Goal: Transaction & Acquisition: Purchase product/service

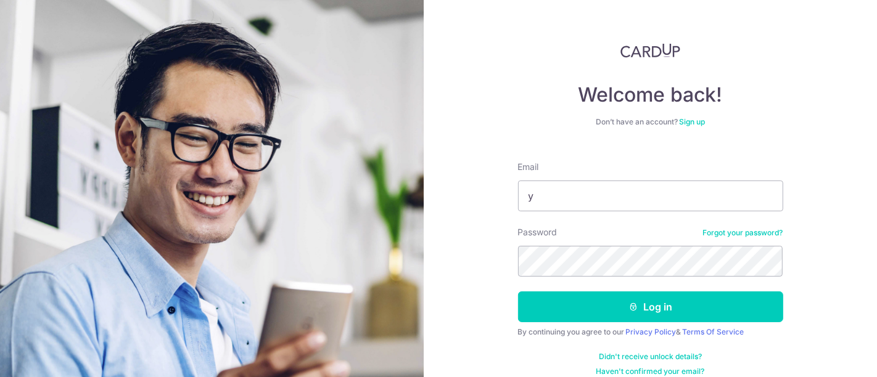
type input "[EMAIL_ADDRESS][DOMAIN_NAME]"
click at [518, 292] on button "Log in" at bounding box center [650, 307] width 265 height 31
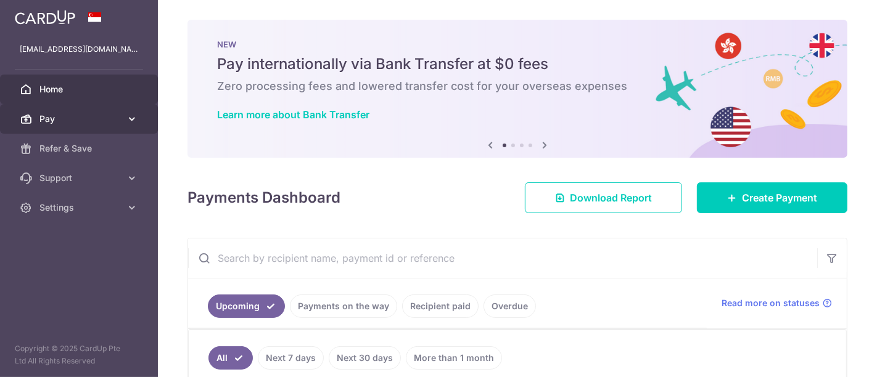
click at [68, 121] on span "Pay" at bounding box center [79, 119] width 81 height 12
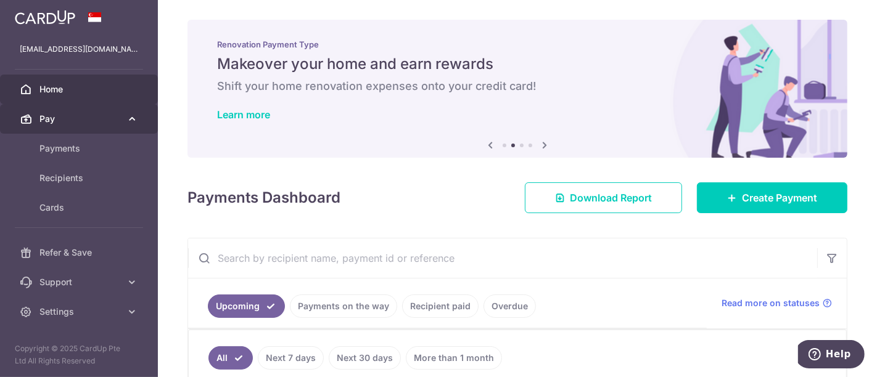
click at [67, 122] on span "Pay" at bounding box center [79, 119] width 81 height 12
click at [63, 120] on span "Pay" at bounding box center [79, 119] width 81 height 12
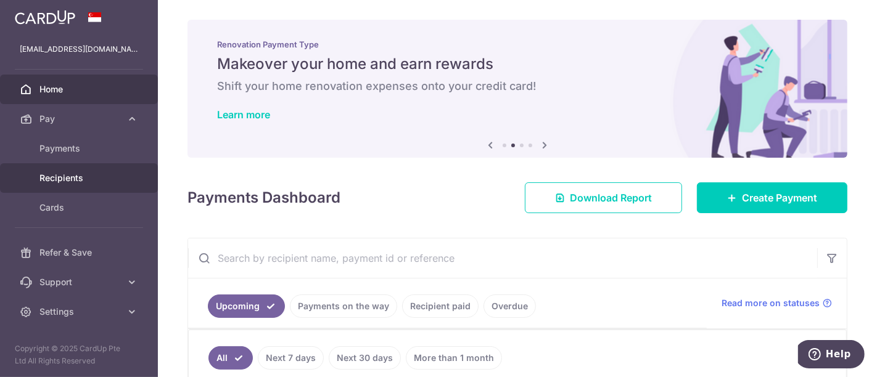
click at [78, 179] on span "Recipients" at bounding box center [79, 178] width 81 height 12
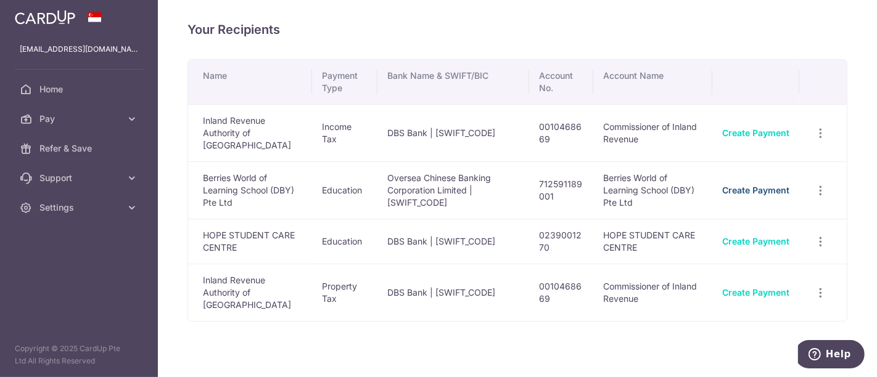
click at [781, 185] on link "Create Payment" at bounding box center [755, 190] width 67 height 10
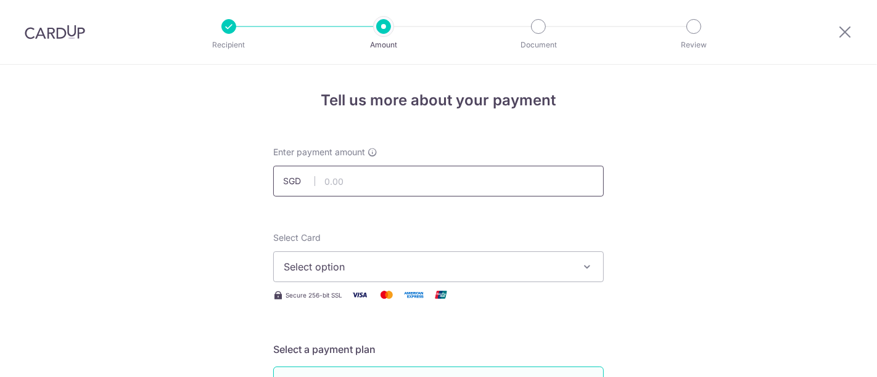
click at [437, 179] on input "text" at bounding box center [438, 181] width 331 height 31
type input "1,333.07"
click at [574, 250] on div "Select Card Select option Add credit card Your Cards **** 9028 **** 9156" at bounding box center [438, 257] width 331 height 51
click at [581, 261] on icon "button" at bounding box center [587, 267] width 12 height 12
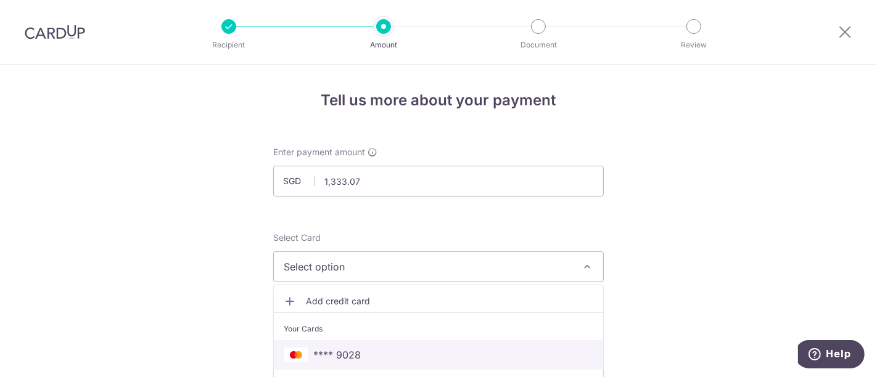
click at [488, 350] on span "**** 9028" at bounding box center [439, 355] width 310 height 15
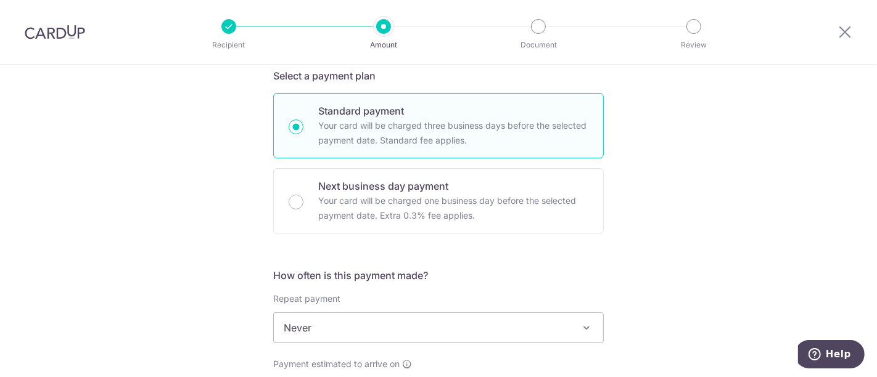
scroll to position [342, 0]
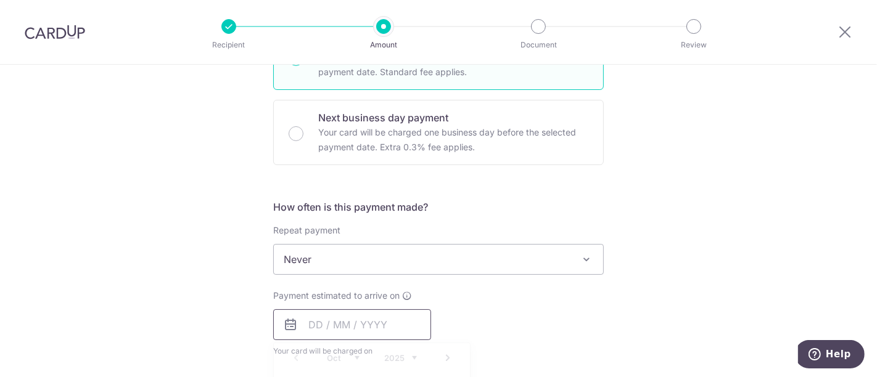
click at [316, 323] on input "text" at bounding box center [352, 325] width 158 height 31
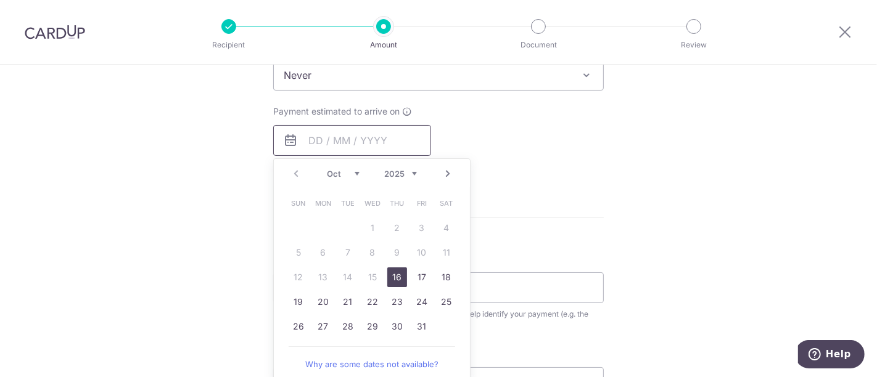
scroll to position [548, 0]
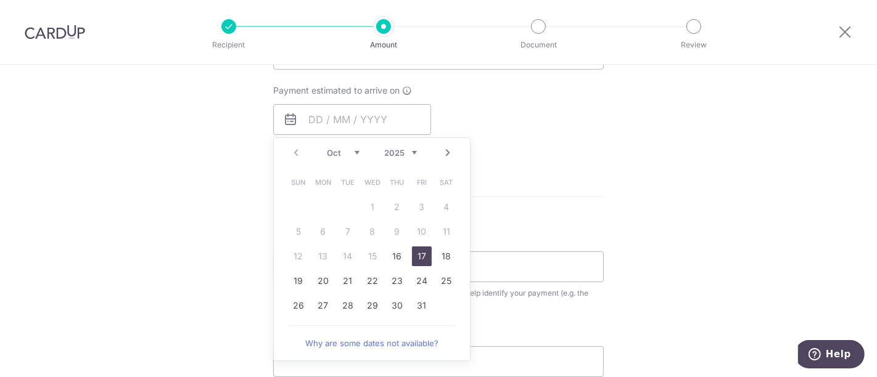
click at [425, 255] on link "17" at bounding box center [422, 257] width 20 height 20
type input "17/10/2025"
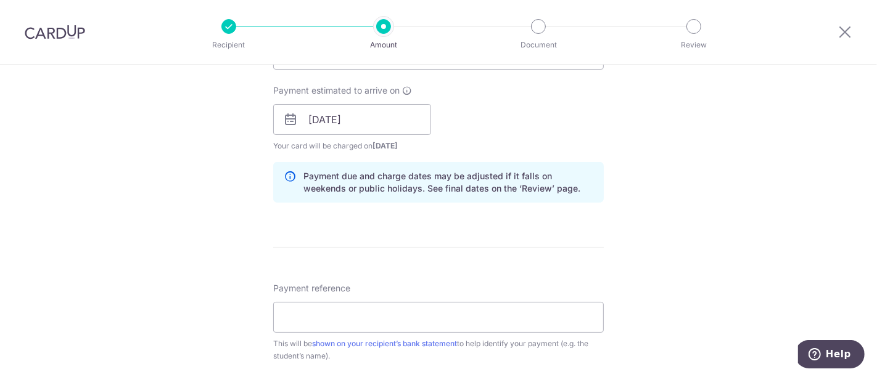
drag, startPoint x: 654, startPoint y: 199, endPoint x: 646, endPoint y: 205, distance: 9.3
click at [654, 200] on div "Tell us more about your payment Enter payment amount SGD 1,333.07 1333.07 Selec…" at bounding box center [438, 100] width 877 height 1166
click at [477, 317] on input "Payment reference" at bounding box center [438, 317] width 331 height 31
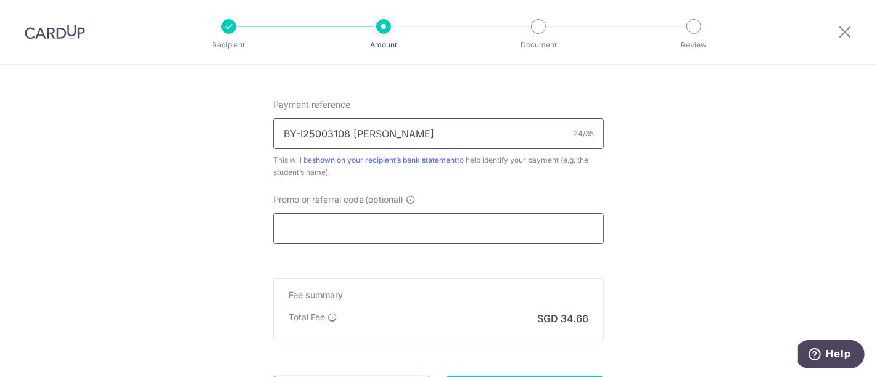
scroll to position [754, 0]
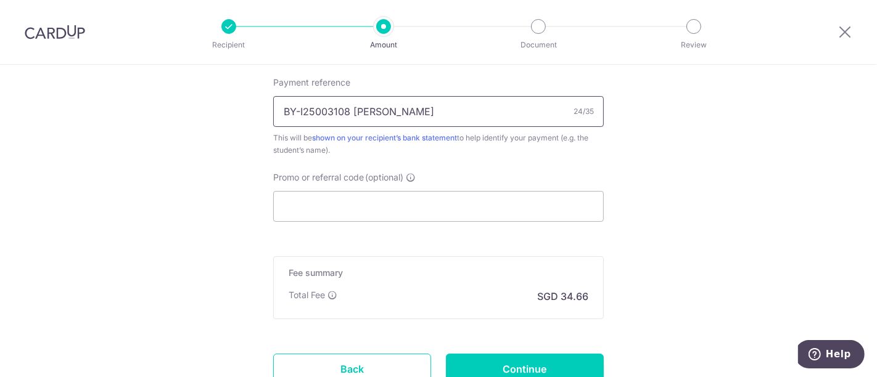
type input "BY-I25003108 NEO JUNBIN"
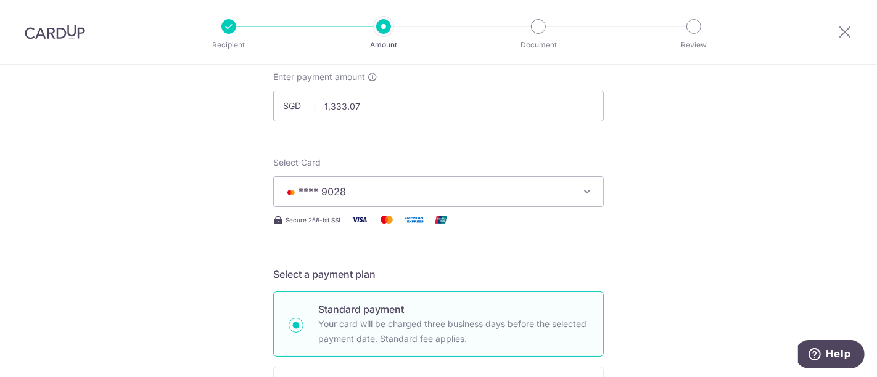
scroll to position [68, 0]
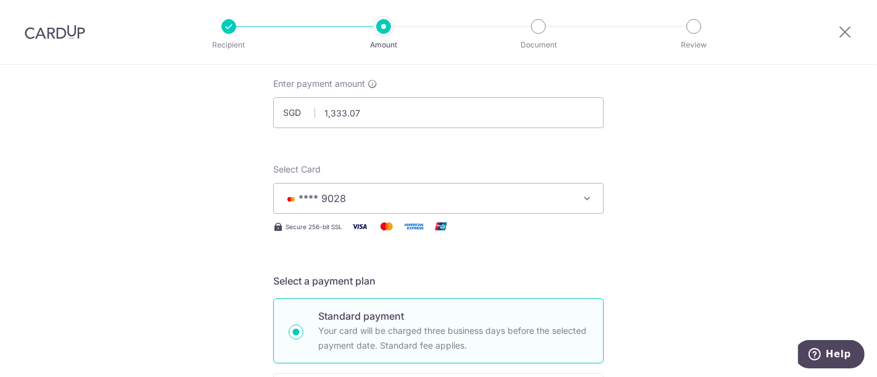
click at [527, 194] on span "**** 9028" at bounding box center [427, 198] width 287 height 15
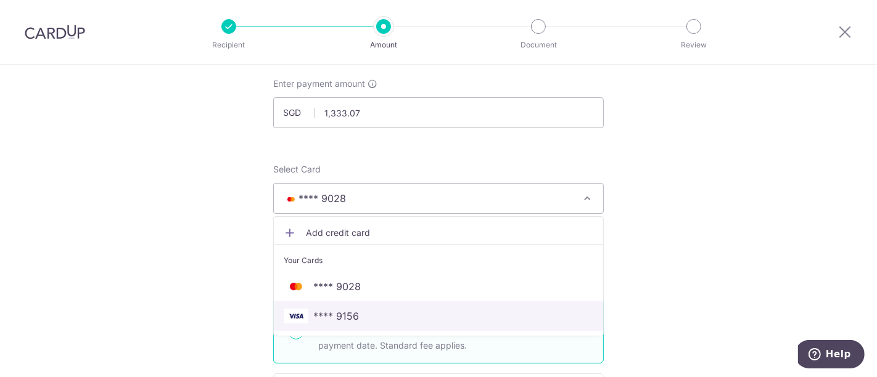
click at [418, 313] on span "**** 9156" at bounding box center [439, 316] width 310 height 15
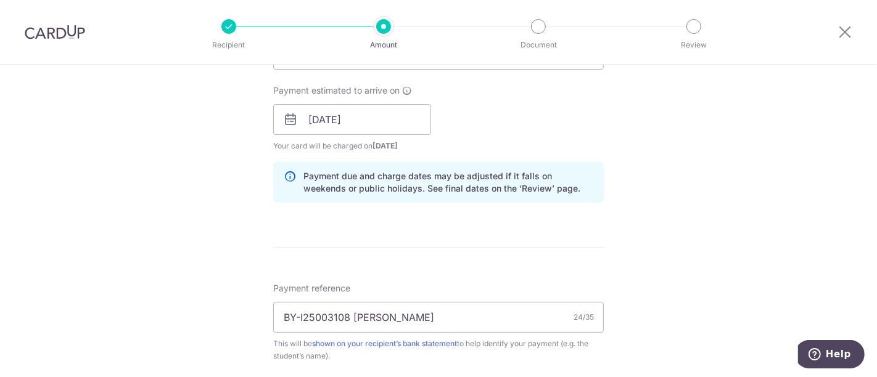
scroll to position [754, 0]
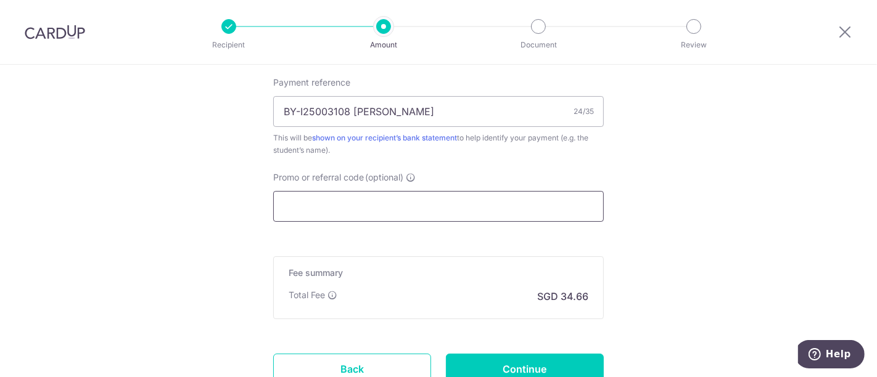
click at [424, 206] on input "Promo or referral code (optional)" at bounding box center [438, 206] width 331 height 31
paste input "OCBC90NV"
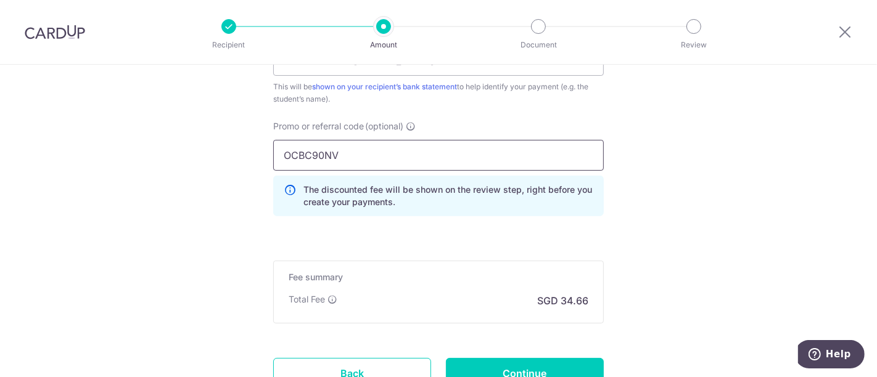
scroll to position [822, 0]
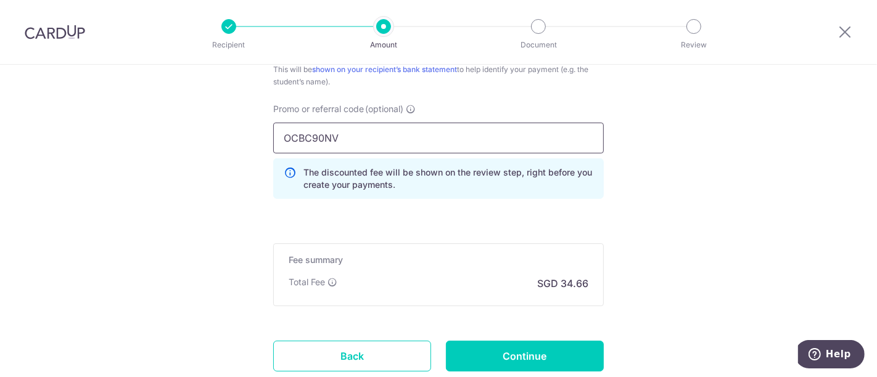
type input "OCBC90NV"
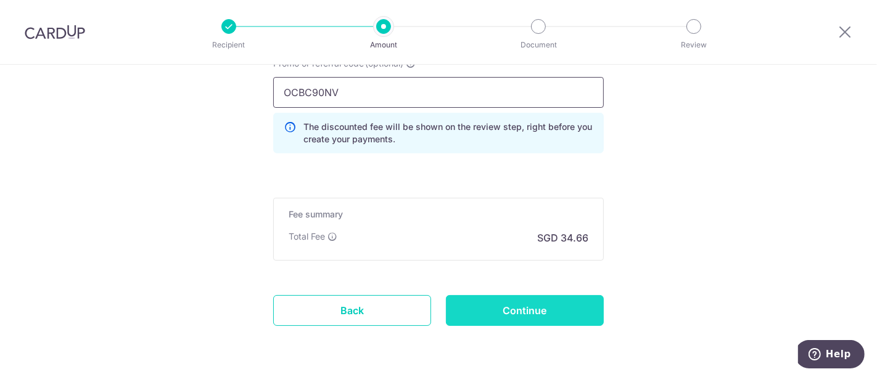
scroll to position [905, 0]
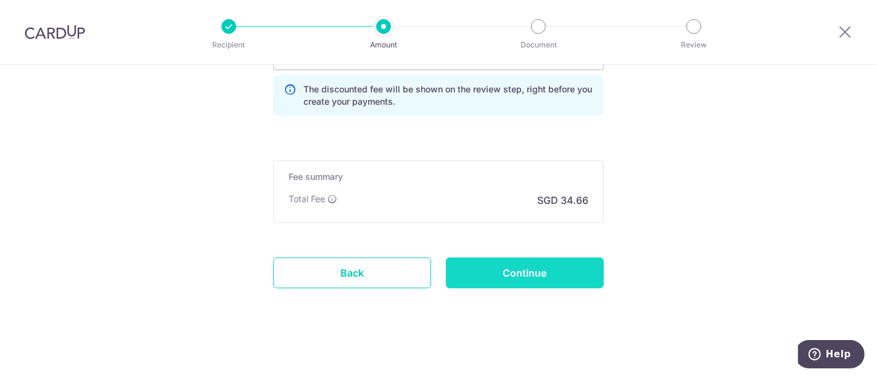
click at [506, 277] on input "Continue" at bounding box center [525, 273] width 158 height 31
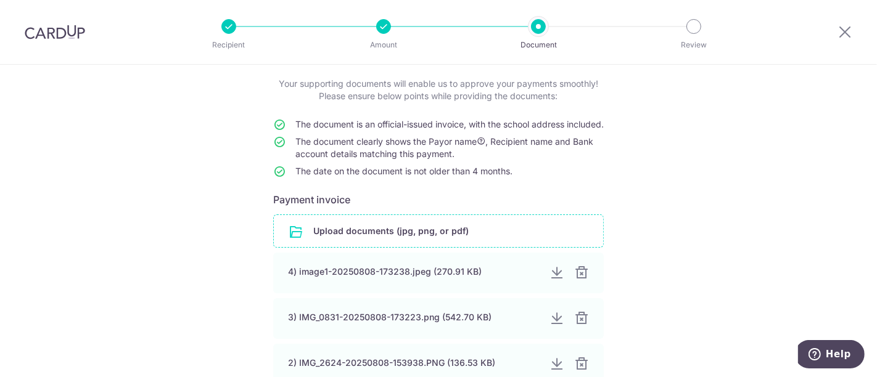
scroll to position [205, 0]
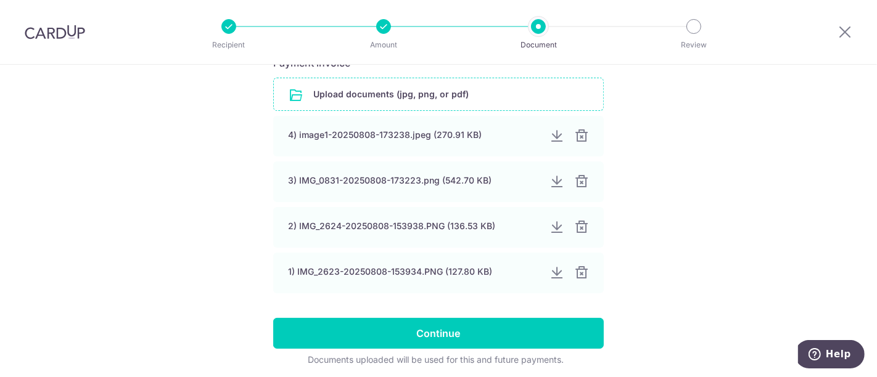
click at [504, 109] on input "file" at bounding box center [438, 94] width 329 height 32
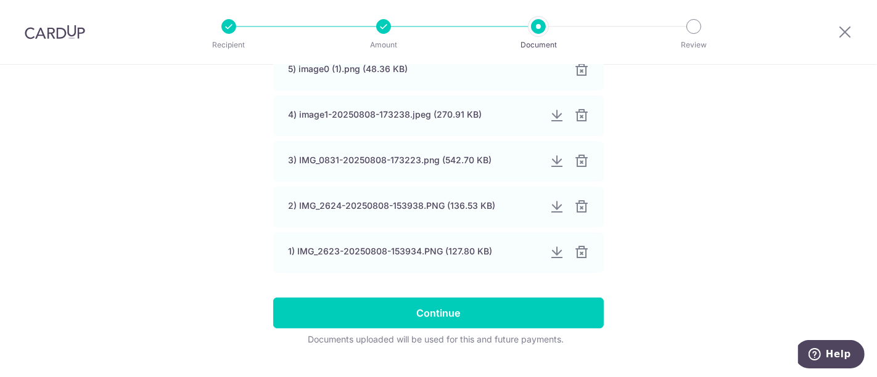
scroll to position [309, 0]
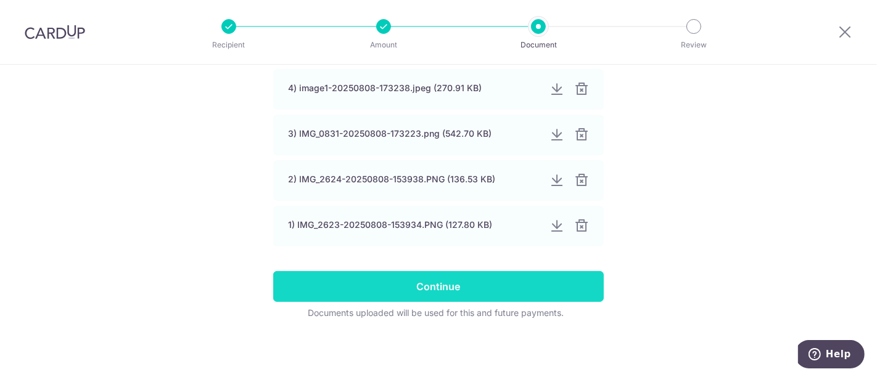
click at [502, 288] on input "Continue" at bounding box center [438, 286] width 331 height 31
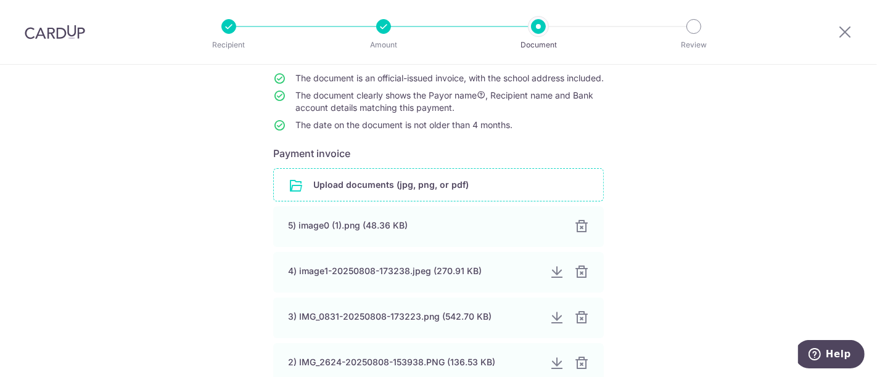
scroll to position [0, 0]
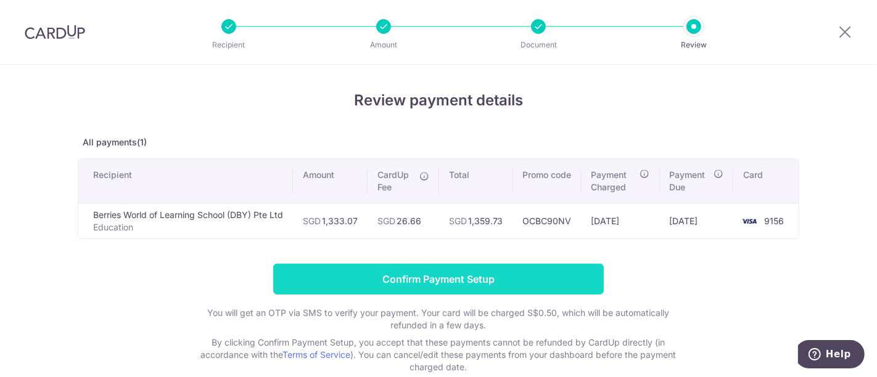
click at [550, 272] on input "Confirm Payment Setup" at bounding box center [438, 279] width 331 height 31
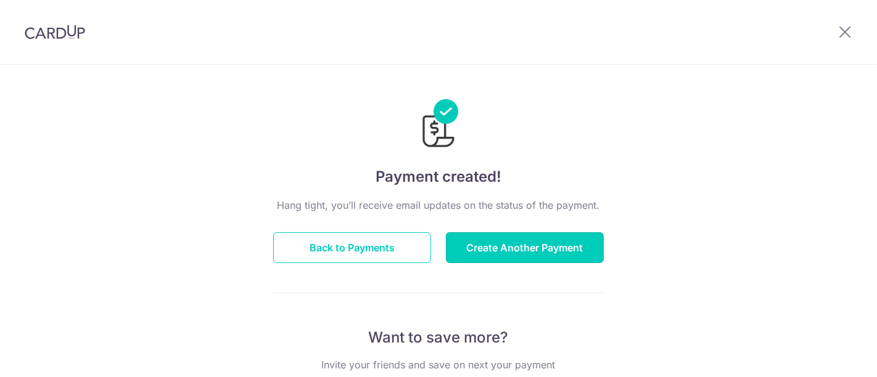
click at [556, 254] on button "Create Another Payment" at bounding box center [525, 248] width 158 height 31
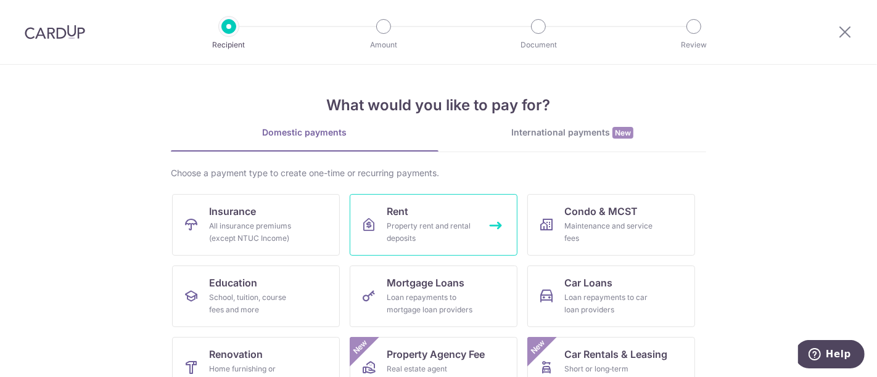
scroll to position [68, 0]
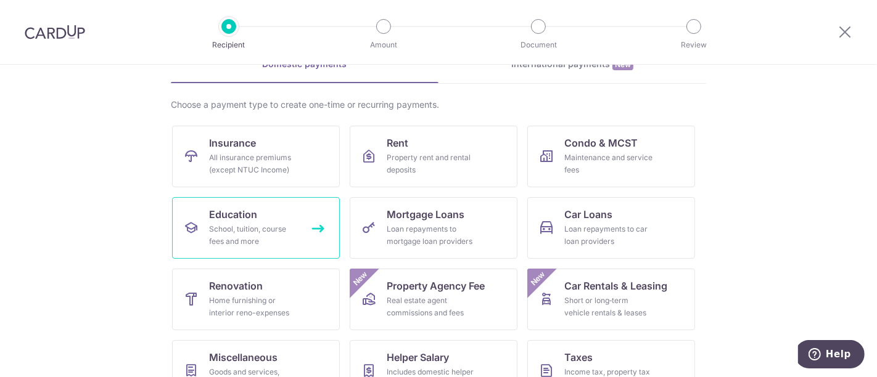
click at [279, 228] on div "School, tuition, course fees and more" at bounding box center [253, 235] width 89 height 25
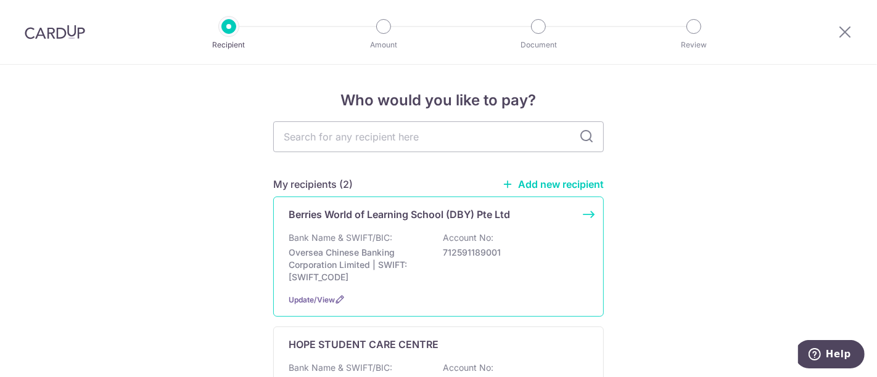
click at [400, 226] on div "Berries World of Learning School (DBY) Pte Ltd Bank Name & SWIFT/BIC: Oversea C…" at bounding box center [438, 257] width 331 height 120
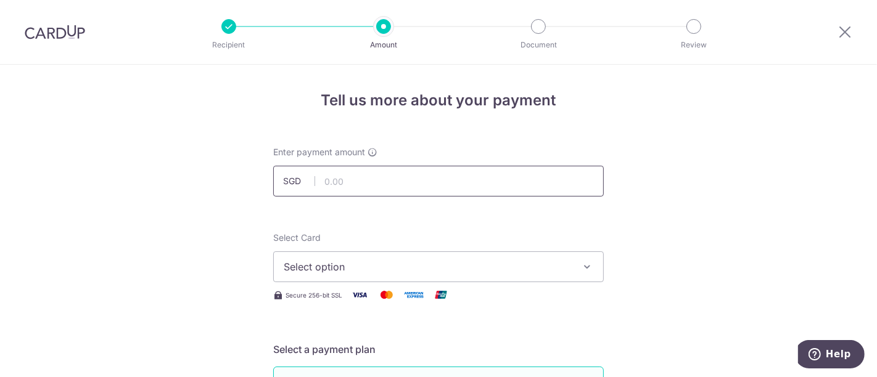
click at [406, 180] on input "text" at bounding box center [438, 181] width 331 height 31
type input "994.08"
click at [442, 273] on span "Select option" at bounding box center [427, 267] width 287 height 15
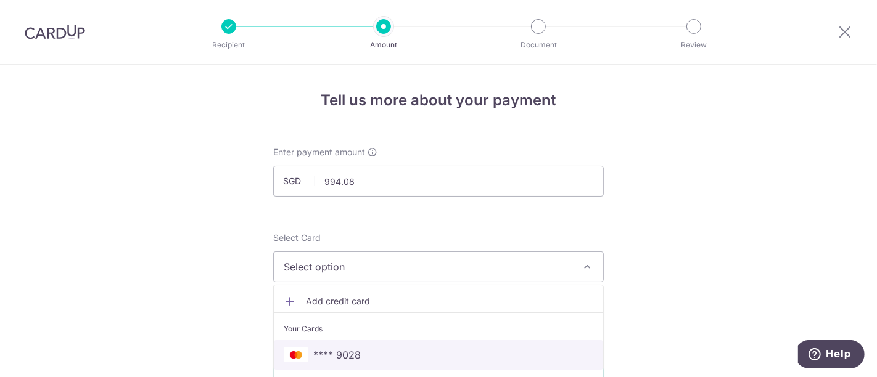
scroll to position [68, 0]
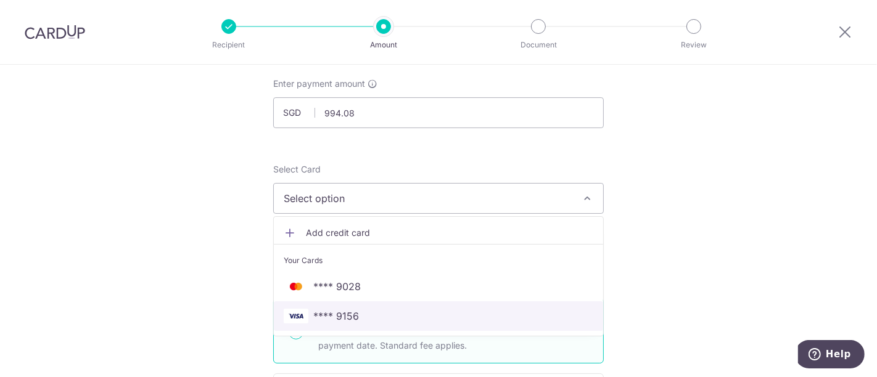
click at [430, 326] on link "**** 9156" at bounding box center [438, 317] width 329 height 30
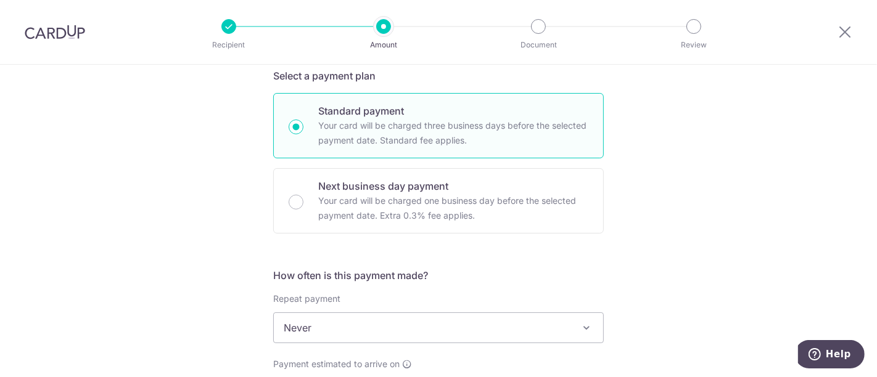
scroll to position [411, 0]
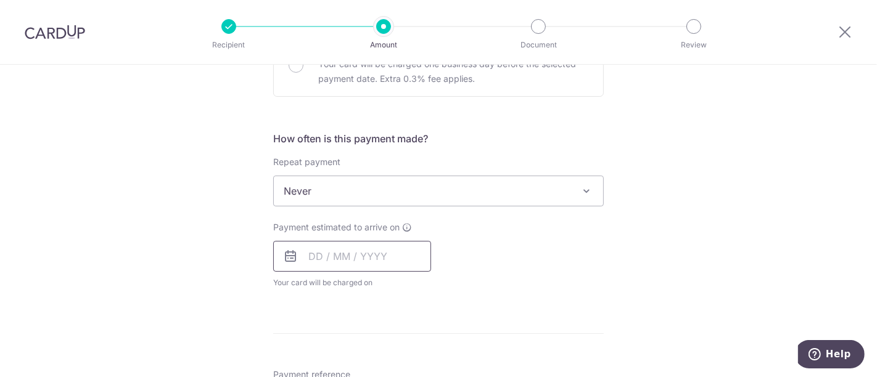
click at [311, 253] on input "text" at bounding box center [352, 256] width 158 height 31
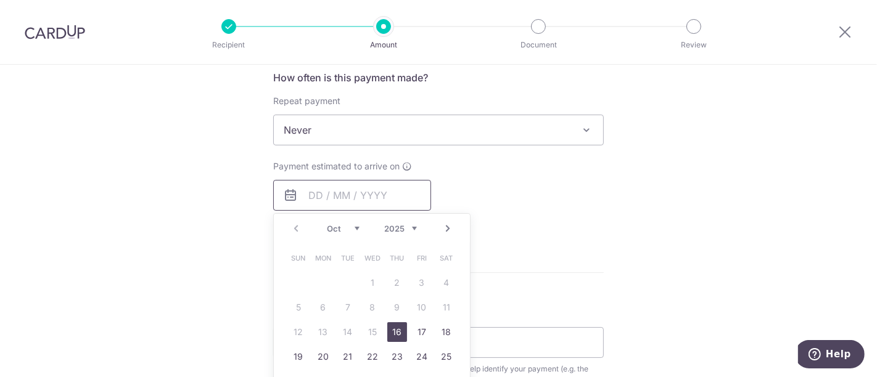
scroll to position [548, 0]
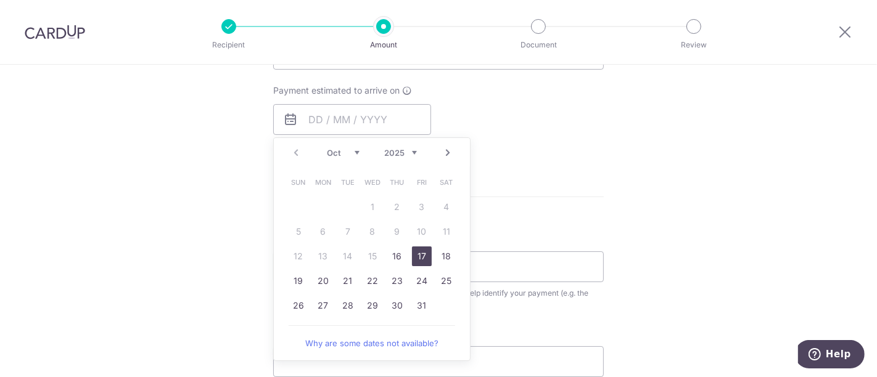
click at [418, 255] on link "17" at bounding box center [422, 257] width 20 height 20
type input "17/10/2025"
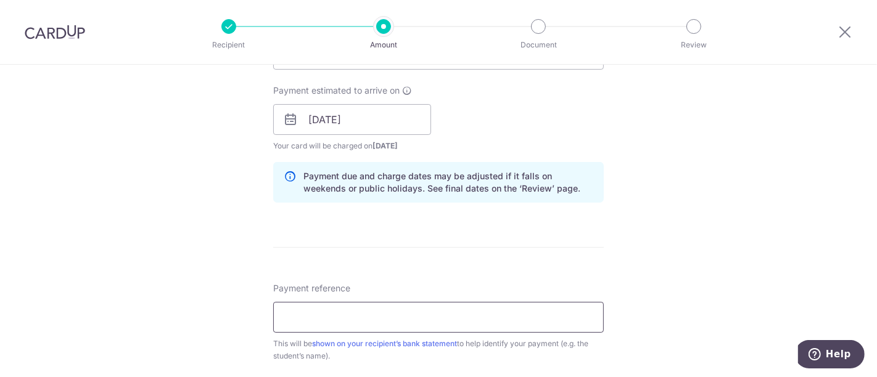
click at [374, 306] on input "Payment reference" at bounding box center [438, 317] width 331 height 31
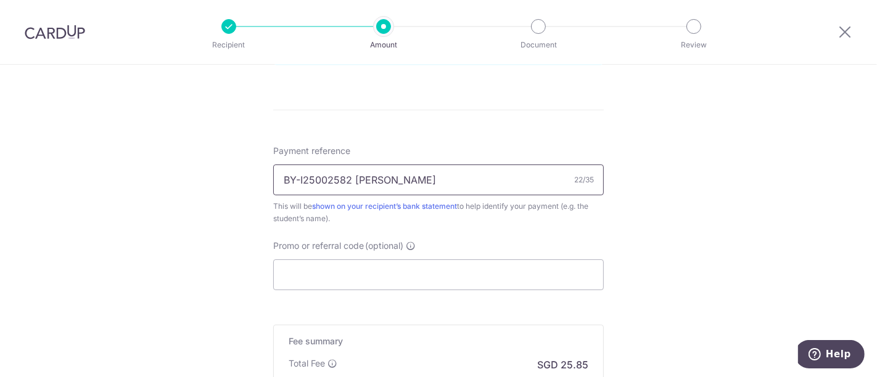
scroll to position [754, 0]
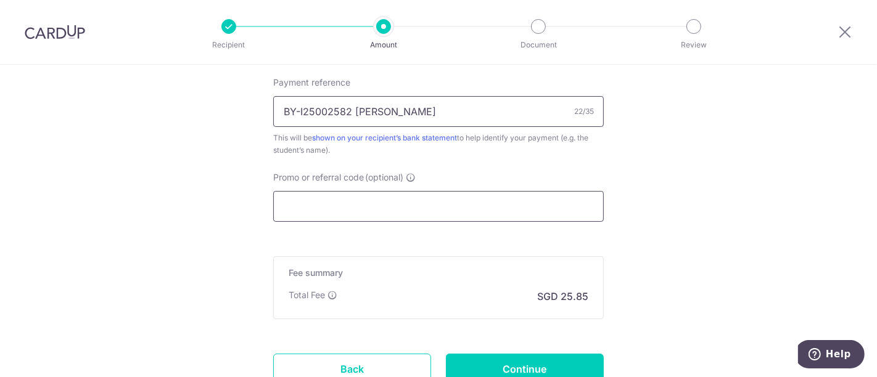
type input "BY-I25002582 NEO SHIQI"
click at [439, 207] on input "Promo or referral code (optional)" at bounding box center [438, 206] width 331 height 31
paste input "OCBC90NV"
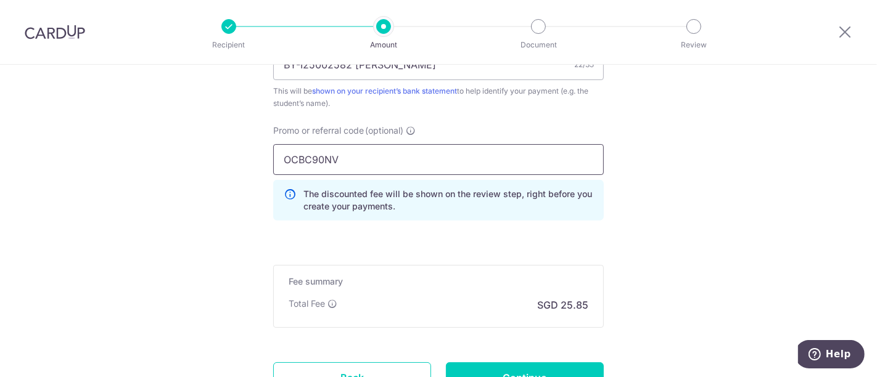
scroll to position [822, 0]
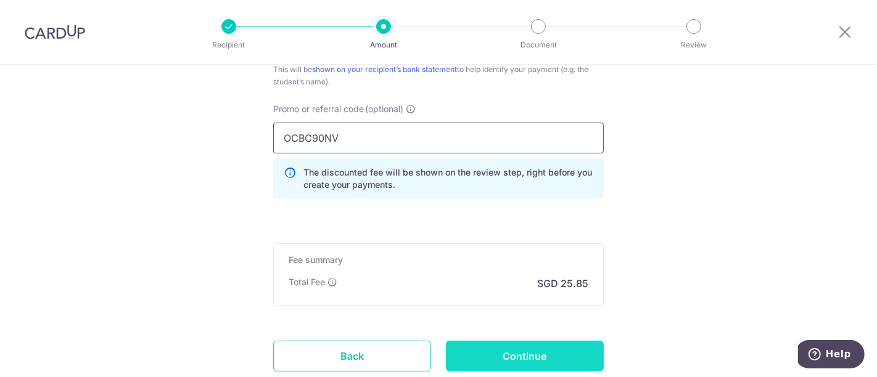
type input "OCBC90NV"
click at [561, 344] on input "Continue" at bounding box center [525, 356] width 158 height 31
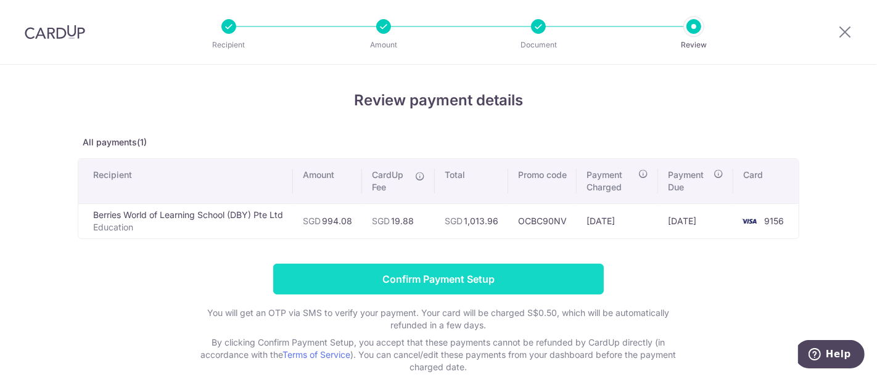
click at [571, 280] on input "Confirm Payment Setup" at bounding box center [438, 279] width 331 height 31
